Goal: Task Accomplishment & Management: Complete application form

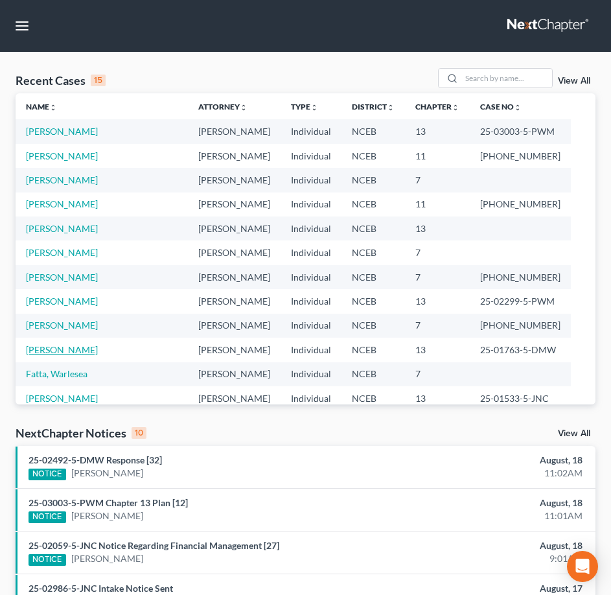
click at [67, 348] on link "[PERSON_NAME]" at bounding box center [62, 349] width 72 height 11
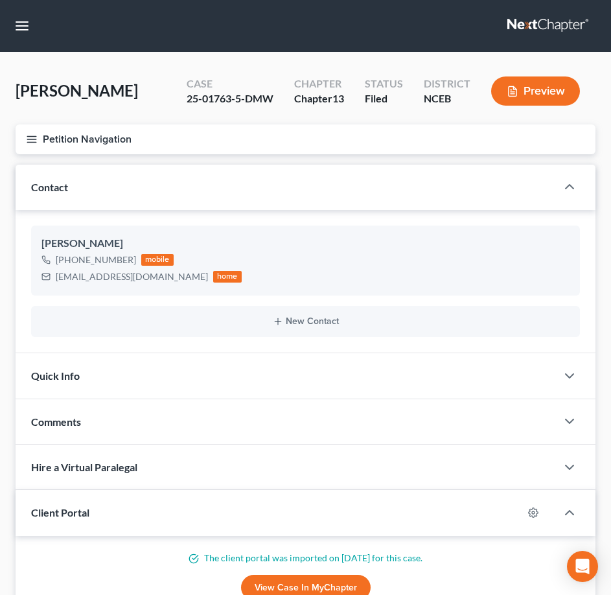
click at [33, 139] on line "button" at bounding box center [31, 139] width 9 height 0
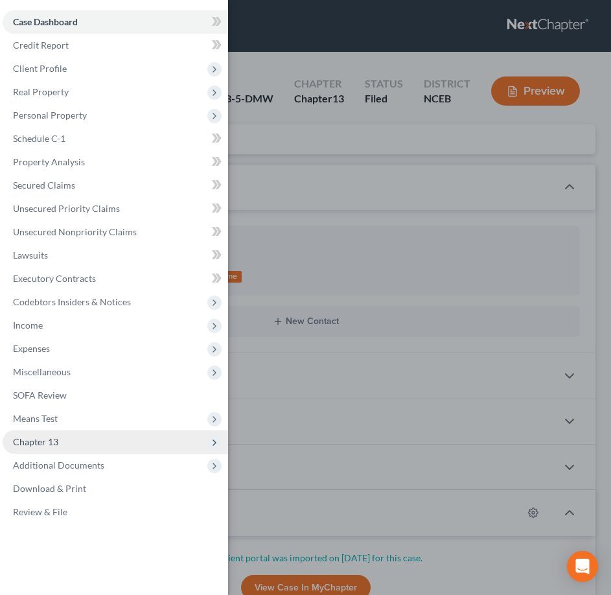
click at [25, 444] on span "Chapter 13" at bounding box center [35, 441] width 45 height 11
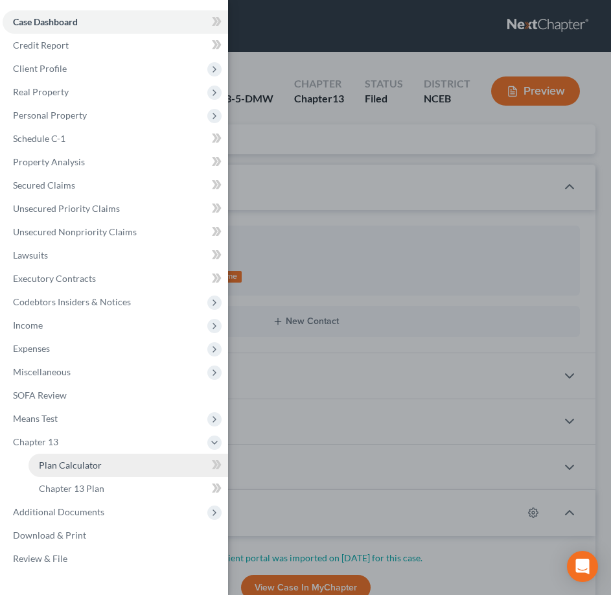
click at [42, 462] on span "Plan Calculator" at bounding box center [70, 464] width 63 height 11
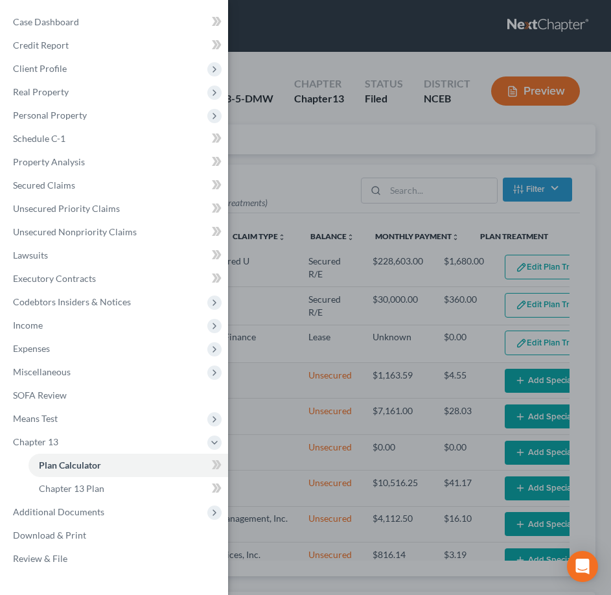
click at [325, 290] on div "Case Dashboard Payments Invoices Payments Payments Credit Report Client Profile" at bounding box center [305, 297] width 611 height 595
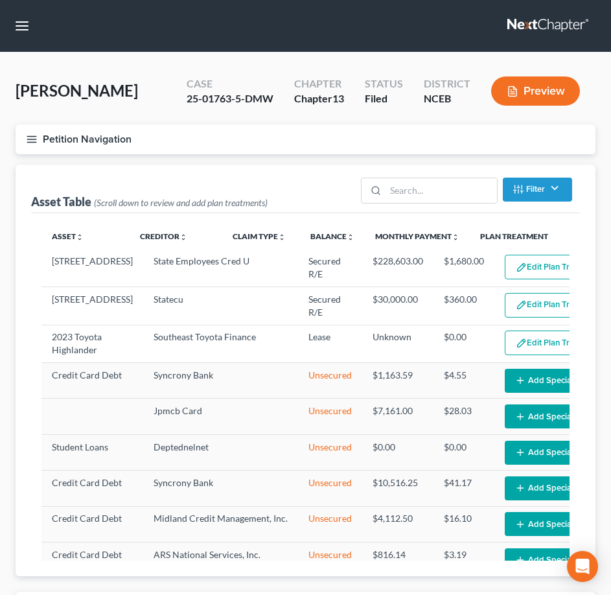
select select "59"
click at [27, 141] on icon "button" at bounding box center [32, 139] width 12 height 12
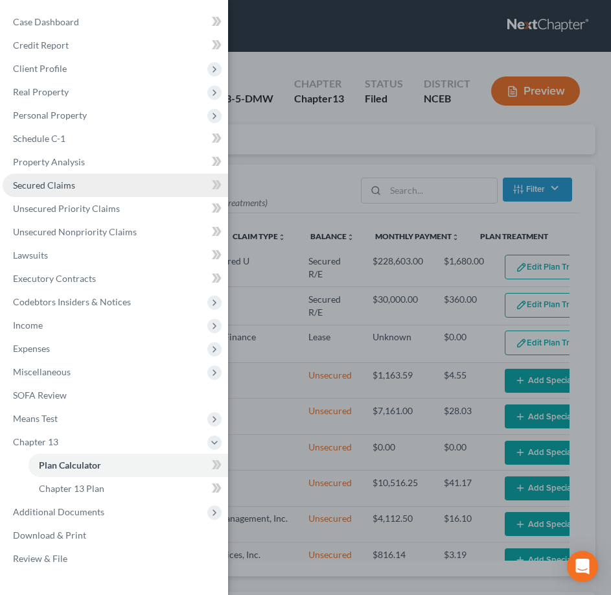
click at [36, 189] on span "Secured Claims" at bounding box center [44, 184] width 62 height 11
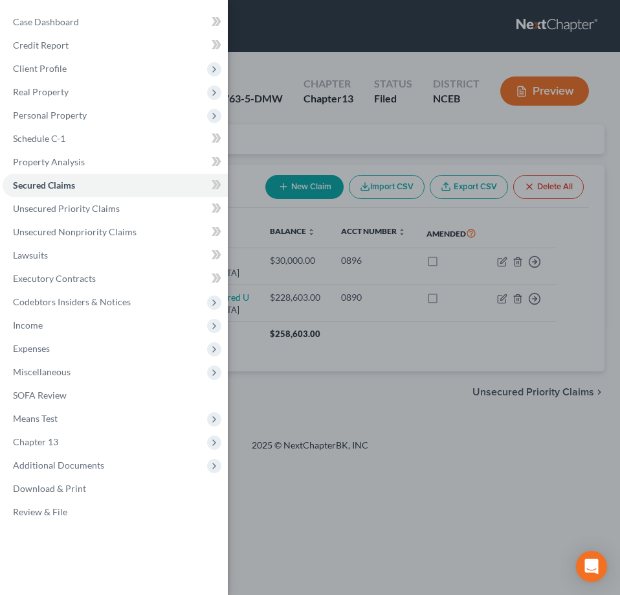
click at [240, 139] on div "Case Dashboard Payments Invoices Payments Payments Credit Report Client Profile" at bounding box center [310, 297] width 620 height 595
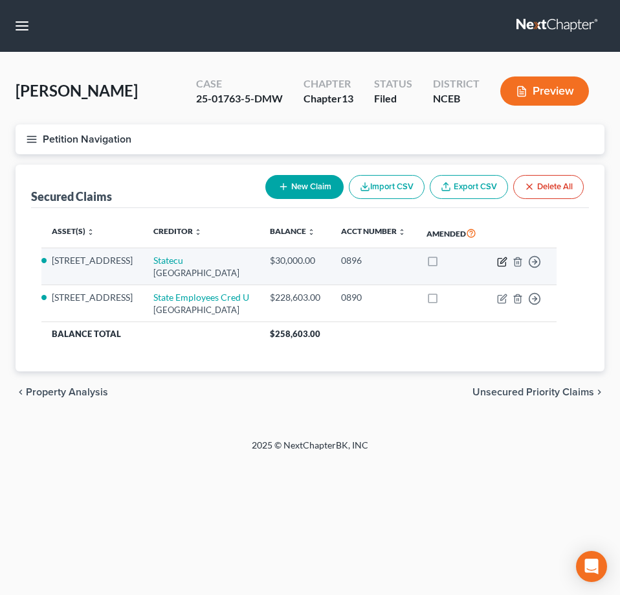
click at [506, 266] on icon "button" at bounding box center [502, 262] width 8 height 8
select select "28"
select select "3"
select select "2"
select select "0"
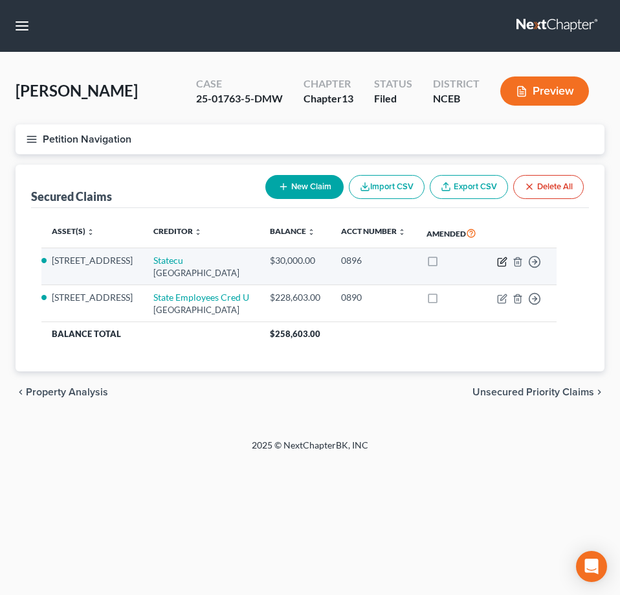
select select "0"
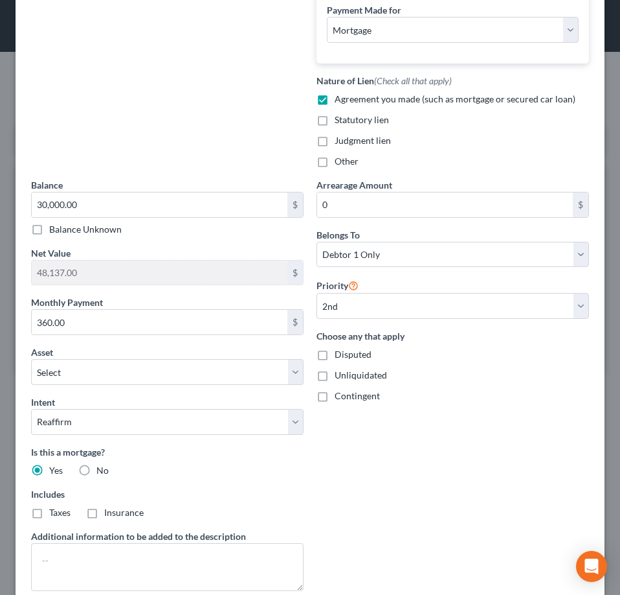
scroll to position [463, 0]
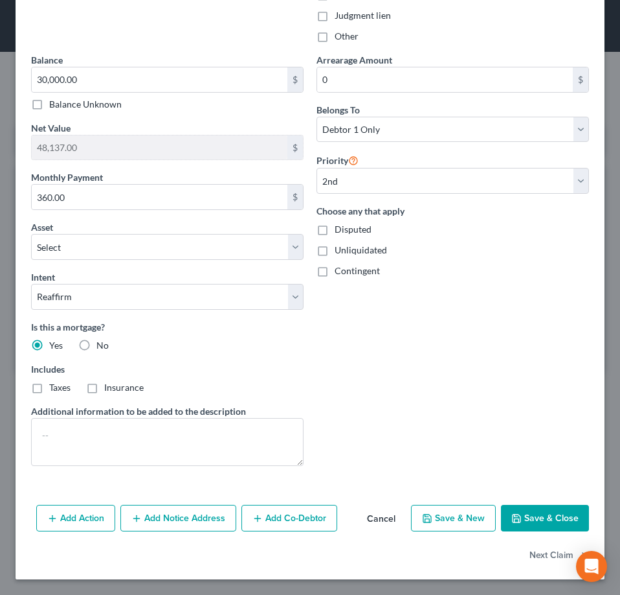
click at [376, 516] on button "Cancel" at bounding box center [381, 519] width 49 height 26
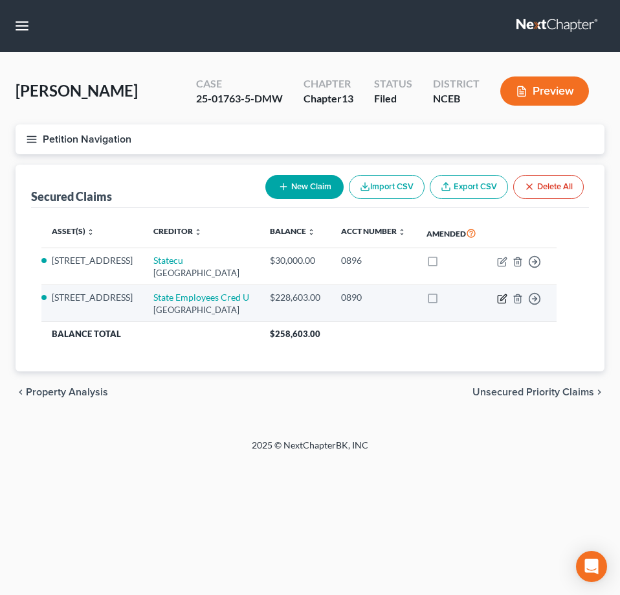
click at [506, 300] on icon "button" at bounding box center [504, 297] width 6 height 6
select select "28"
select select "3"
select select "14"
select select "2"
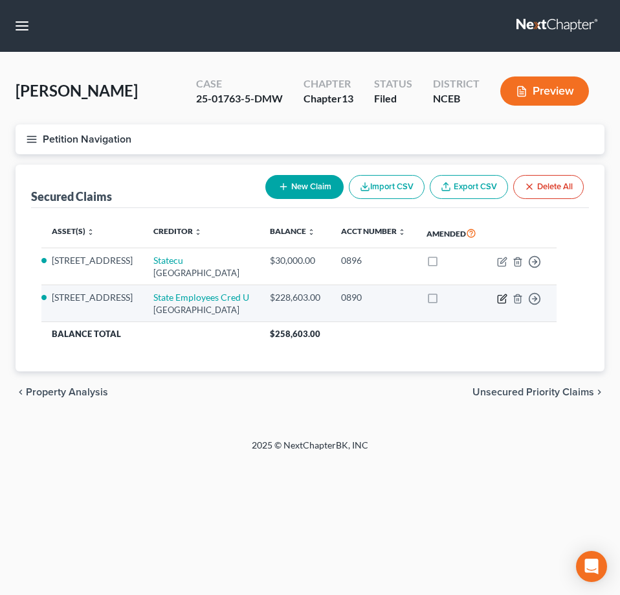
select select "0"
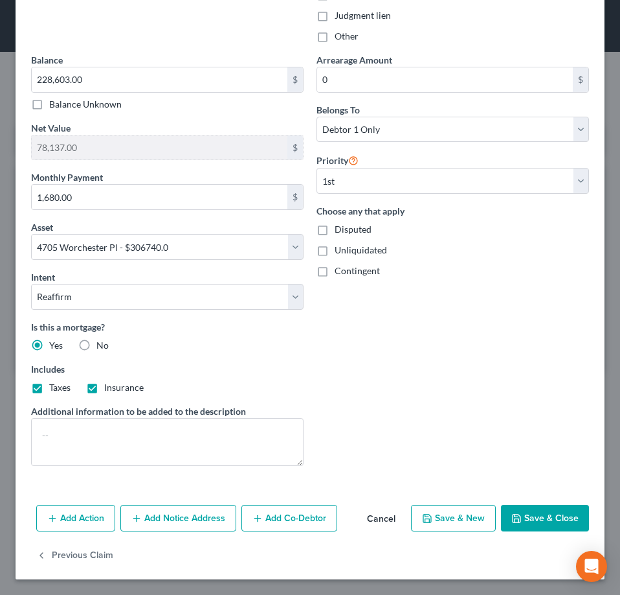
click at [372, 518] on button "Cancel" at bounding box center [381, 519] width 49 height 26
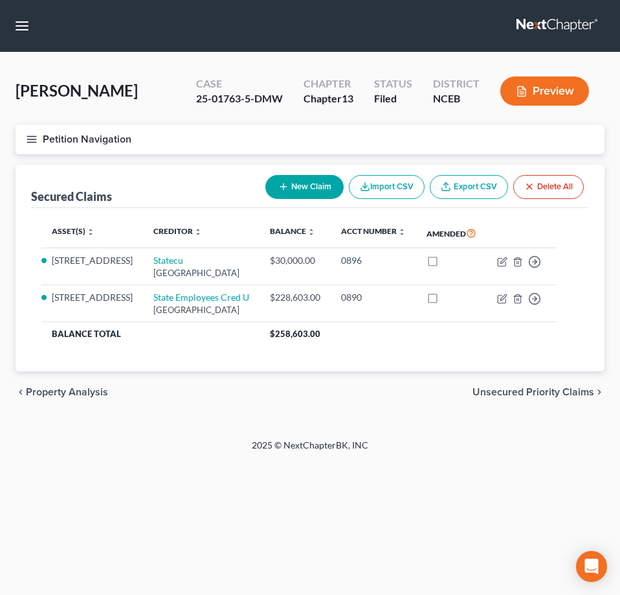
click at [29, 143] on icon "button" at bounding box center [32, 139] width 12 height 12
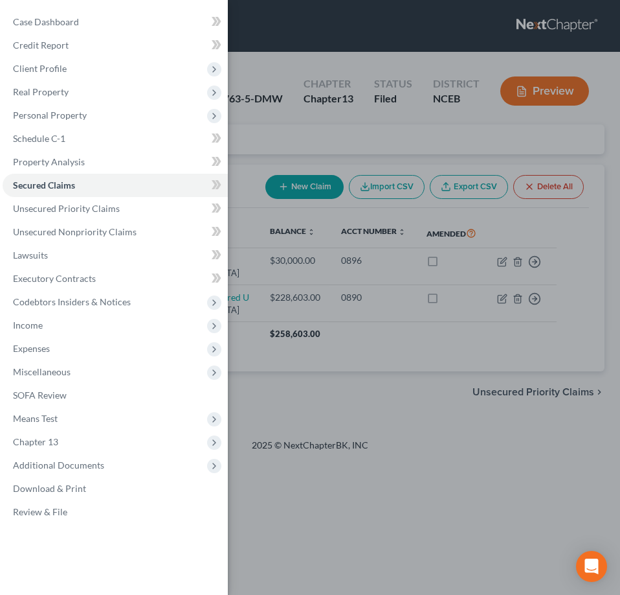
click at [411, 450] on div "Case Dashboard Payments Invoices Payments Payments Credit Report Client Profile" at bounding box center [310, 297] width 620 height 595
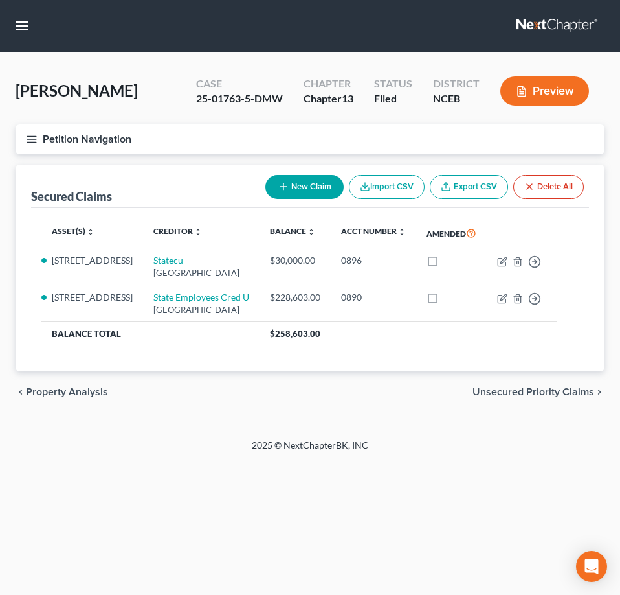
click at [30, 142] on line "button" at bounding box center [31, 142] width 9 height 0
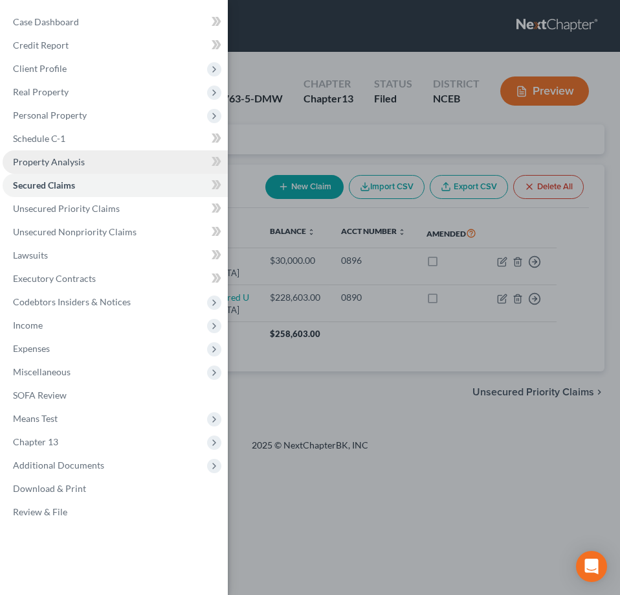
click at [34, 155] on link "Property Analysis" at bounding box center [115, 161] width 225 height 23
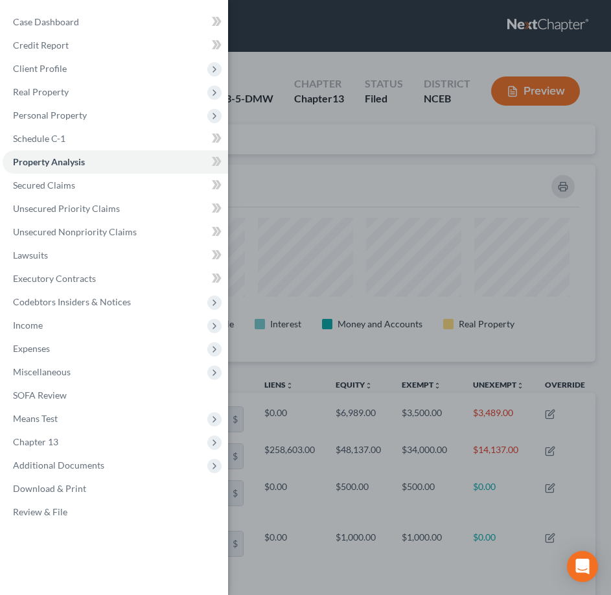
scroll to position [197, 580]
click at [282, 142] on div "Case Dashboard Payments Invoices Payments Payments Credit Report Client Profile" at bounding box center [305, 297] width 611 height 595
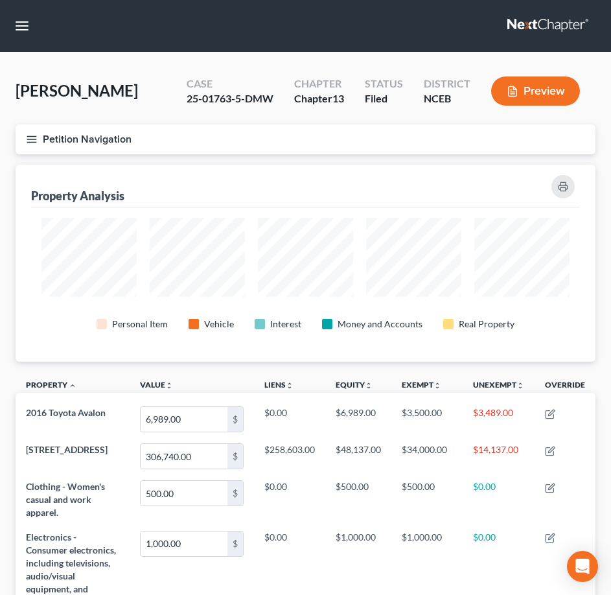
click at [30, 139] on icon "button" at bounding box center [32, 139] width 12 height 12
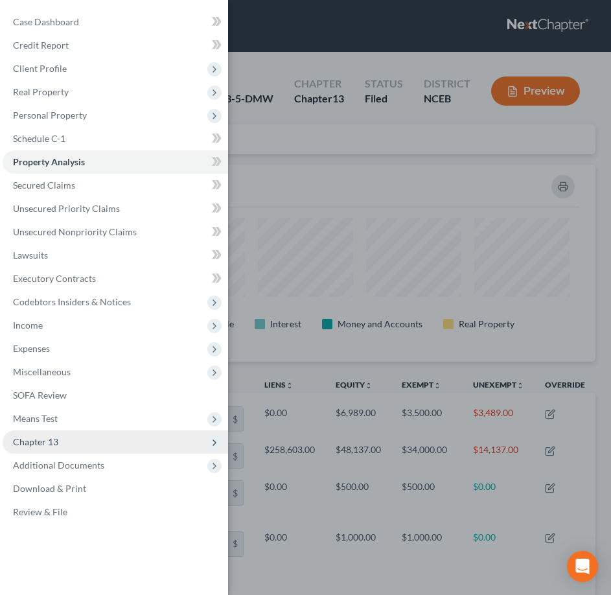
click at [84, 444] on span "Chapter 13" at bounding box center [115, 441] width 225 height 23
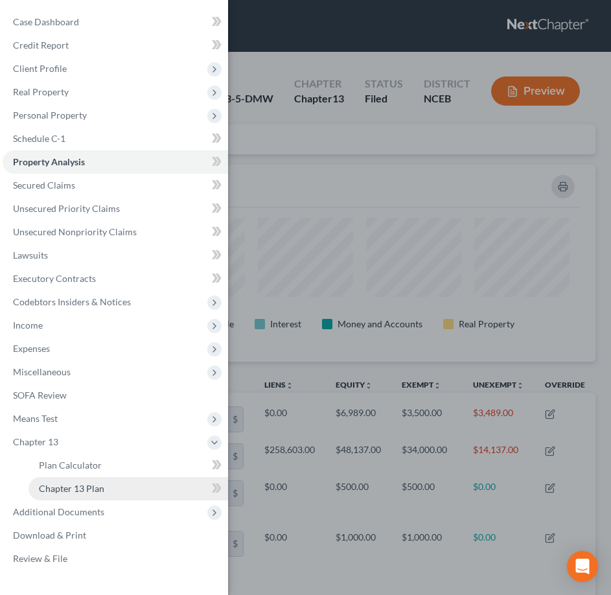
click at [86, 492] on span "Chapter 13 Plan" at bounding box center [71, 488] width 65 height 11
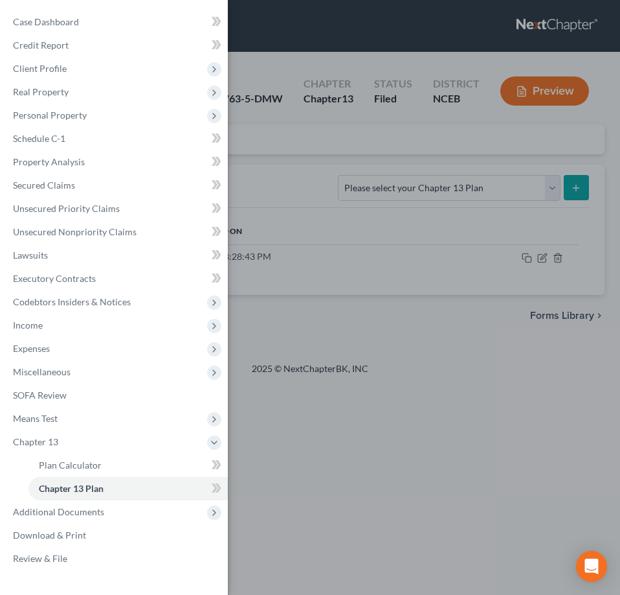
click at [284, 152] on div "Case Dashboard Payments Invoices Payments Payments Credit Report Client Profile" at bounding box center [310, 297] width 620 height 595
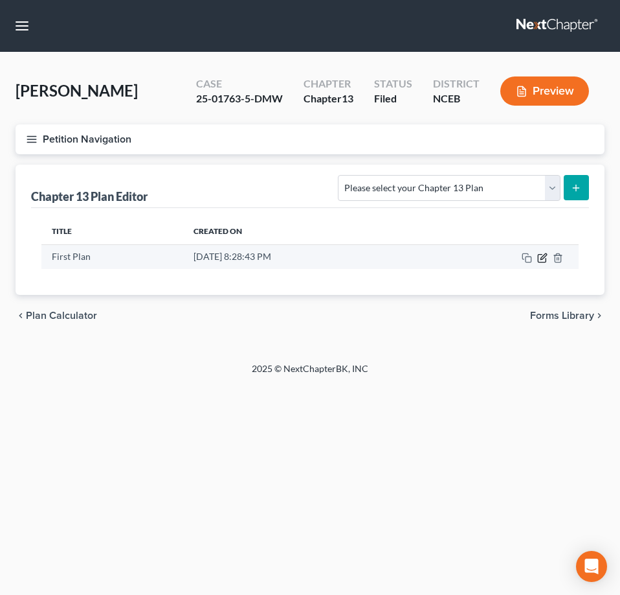
click at [542, 257] on icon "button" at bounding box center [544, 256] width 6 height 6
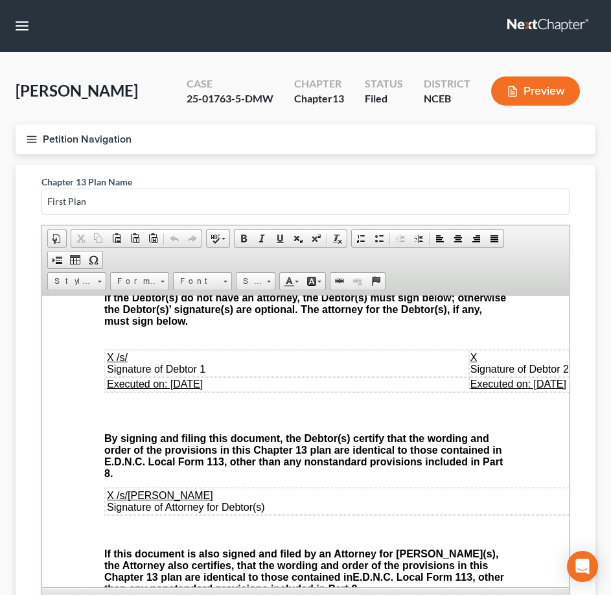
scroll to position [4770, 0]
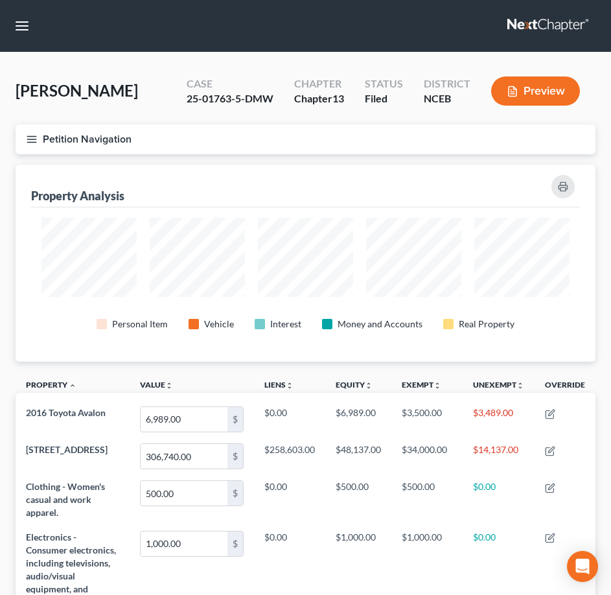
click at [25, 141] on button "Petition Navigation" at bounding box center [306, 139] width 580 height 30
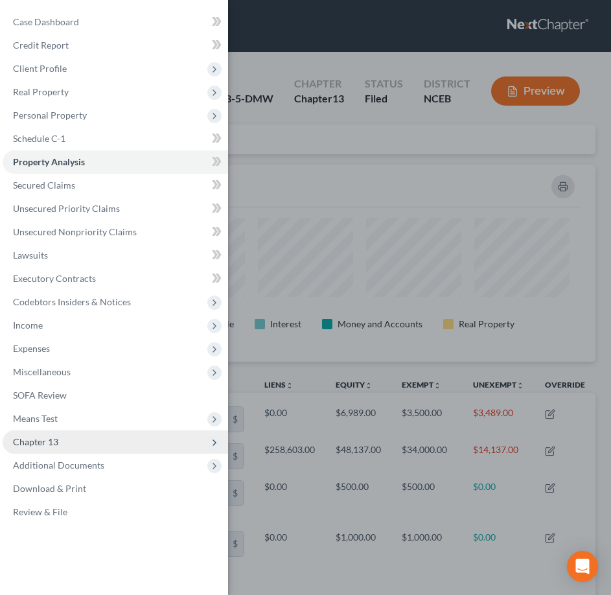
click at [63, 445] on span "Chapter 13" at bounding box center [115, 441] width 225 height 23
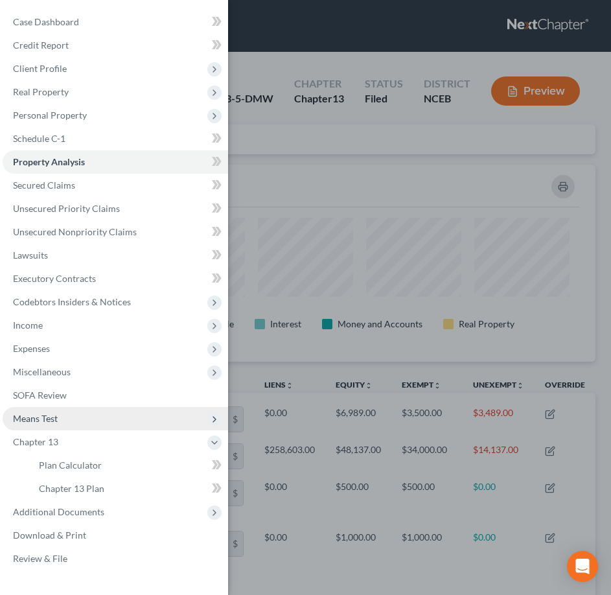
click at [58, 420] on span "Means Test" at bounding box center [35, 418] width 45 height 11
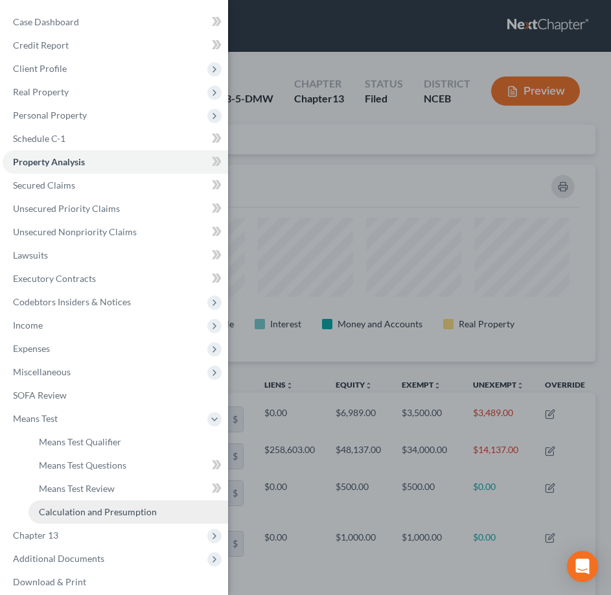
click at [98, 506] on span "Calculation and Presumption" at bounding box center [98, 511] width 118 height 11
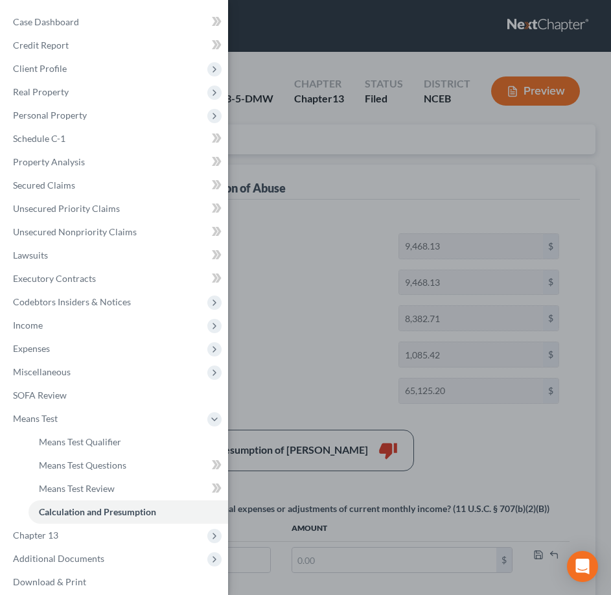
click at [383, 220] on div "Case Dashboard Payments Invoices Payments Payments Credit Report Client Profile" at bounding box center [305, 297] width 611 height 595
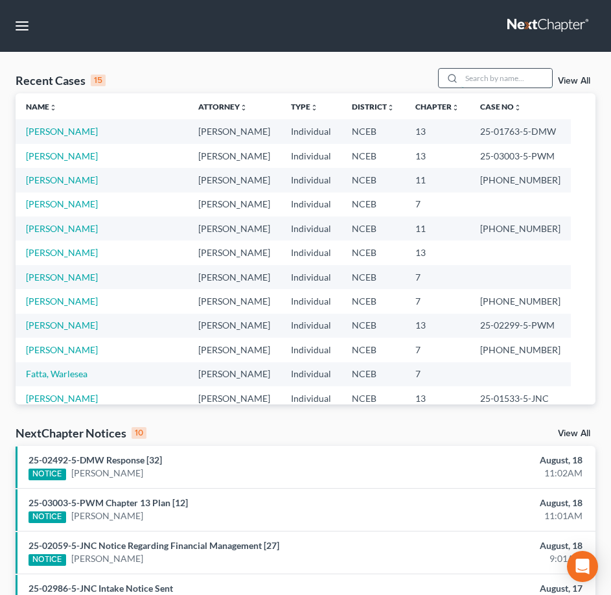
click at [494, 80] on input "search" at bounding box center [506, 78] width 91 height 19
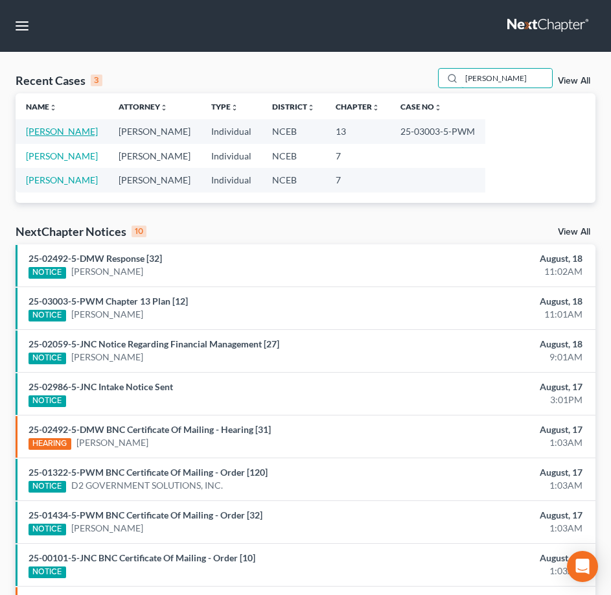
type input "[PERSON_NAME]"
click at [67, 131] on link "[PERSON_NAME]" at bounding box center [62, 131] width 72 height 11
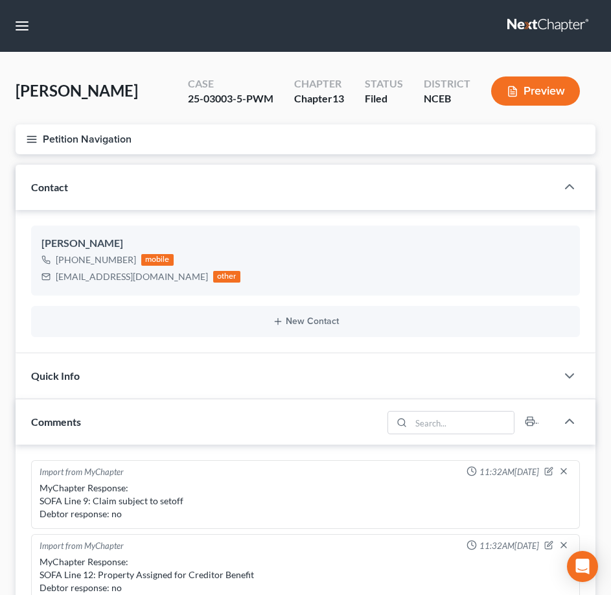
scroll to position [231, 0]
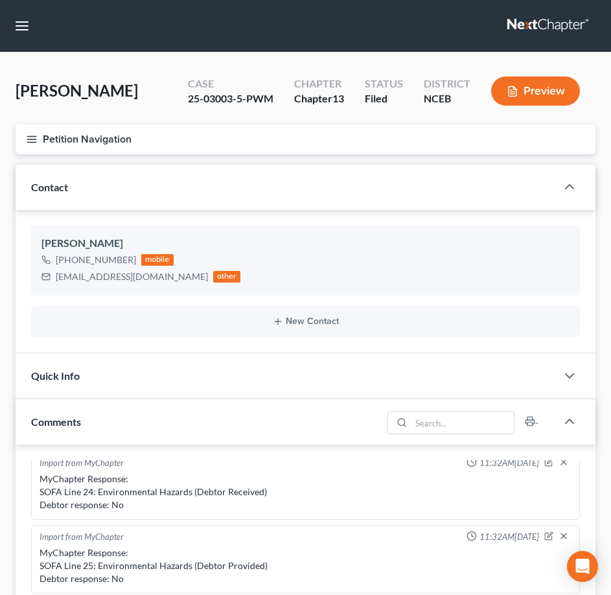
click at [37, 141] on icon "button" at bounding box center [32, 139] width 12 height 12
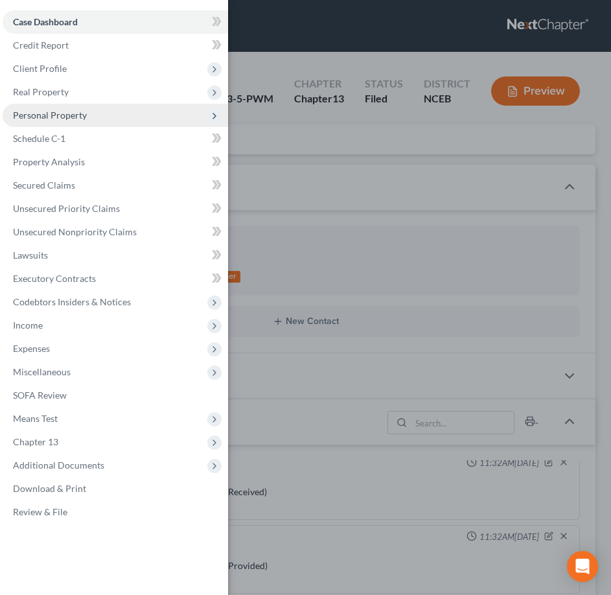
click at [67, 115] on span "Personal Property" at bounding box center [50, 114] width 74 height 11
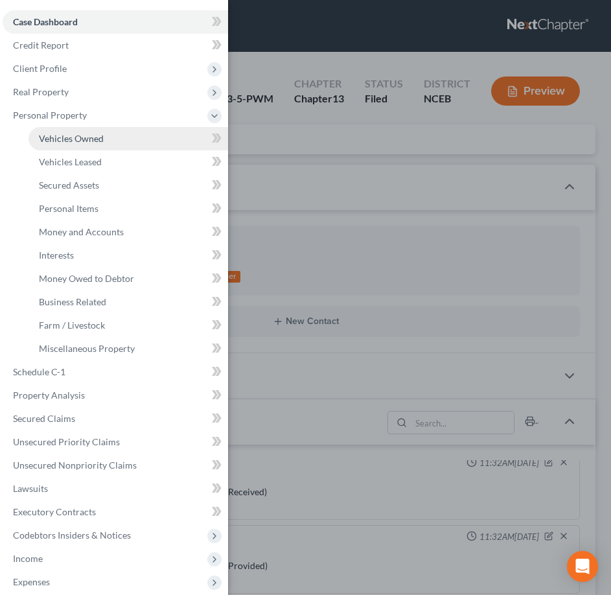
click at [76, 141] on span "Vehicles Owned" at bounding box center [71, 138] width 65 height 11
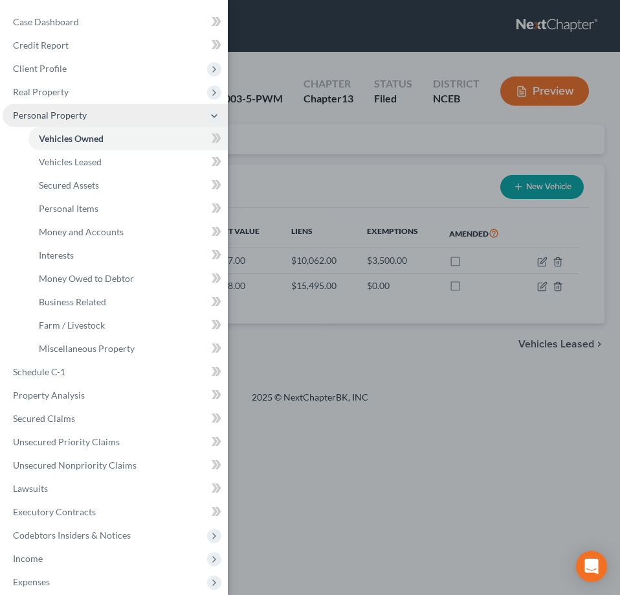
click at [61, 117] on span "Personal Property" at bounding box center [50, 114] width 74 height 11
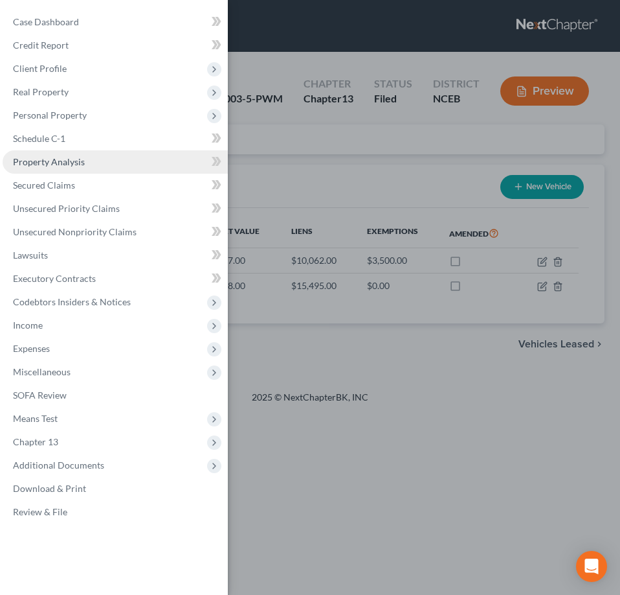
click at [76, 161] on span "Property Analysis" at bounding box center [49, 161] width 72 height 11
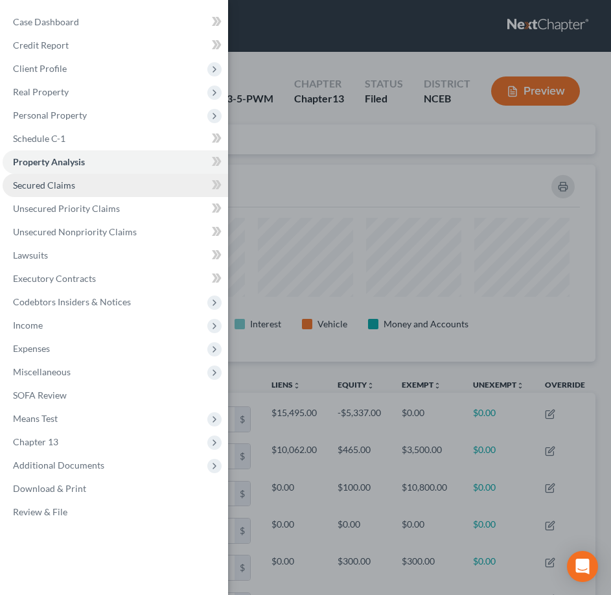
scroll to position [197, 580]
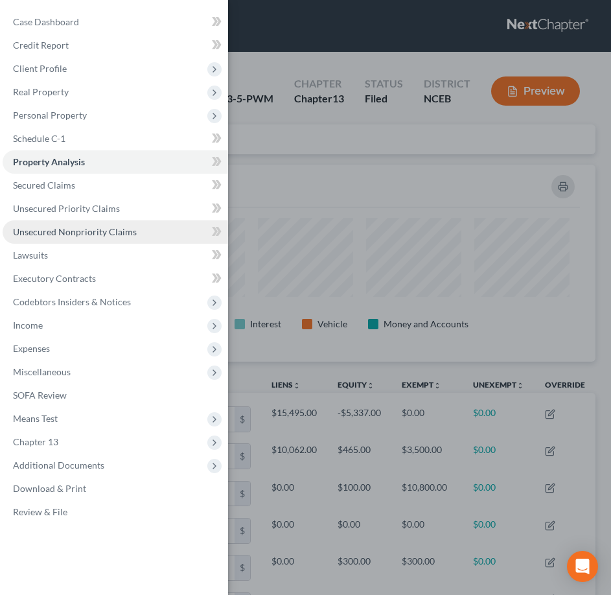
click at [155, 233] on link "Unsecured Nonpriority Claims" at bounding box center [115, 231] width 225 height 23
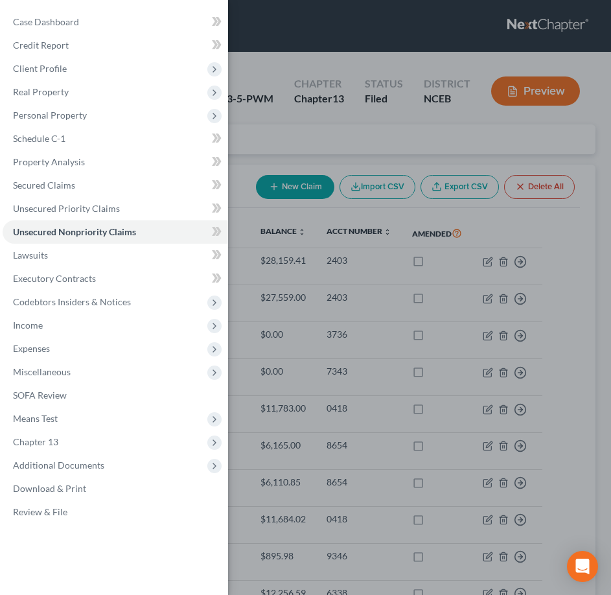
click at [269, 142] on div "Case Dashboard Payments Invoices Payments Payments Credit Report Client Profile" at bounding box center [305, 297] width 611 height 595
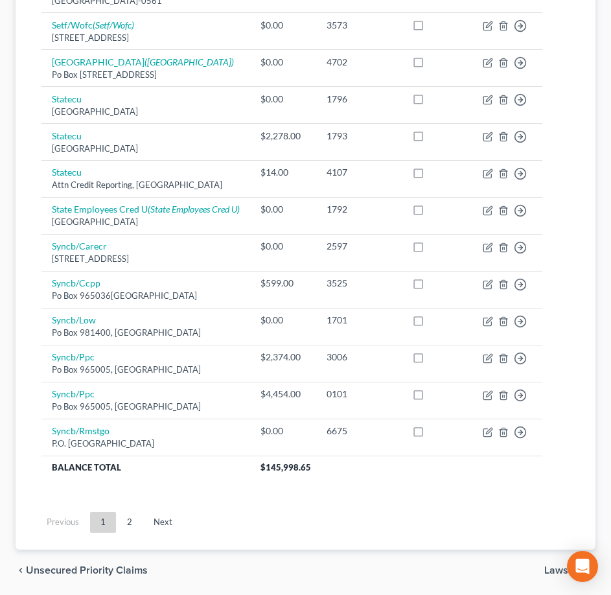
scroll to position [945, 0]
